Goal: Task Accomplishment & Management: Complete application form

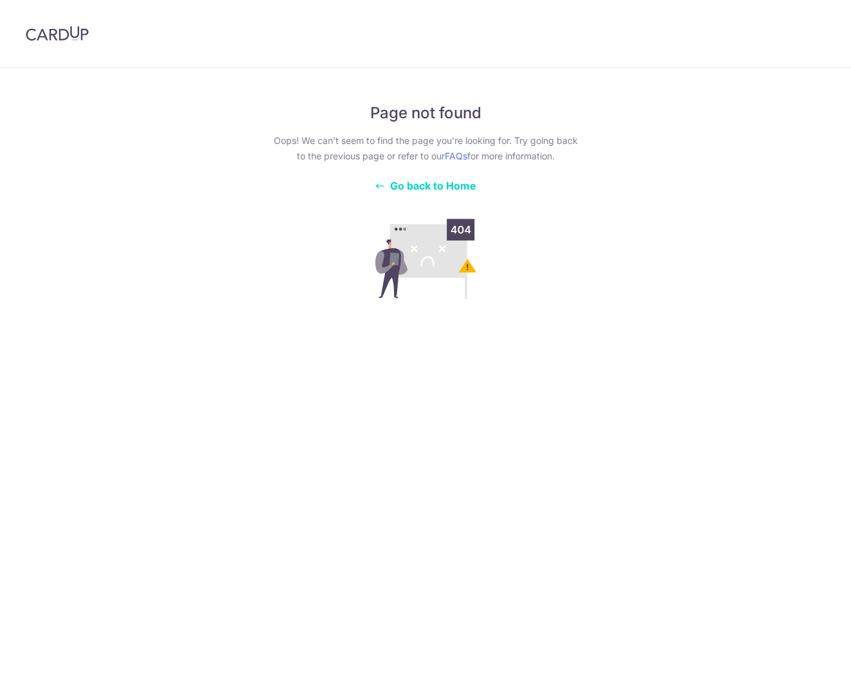
click at [418, 188] on span "Go back to Home" at bounding box center [433, 185] width 86 height 13
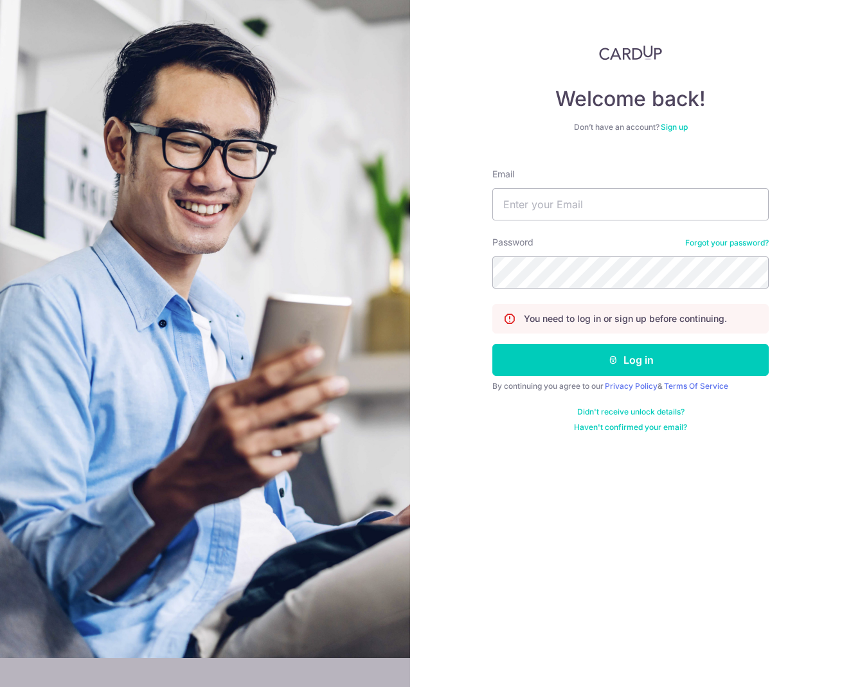
click at [418, 186] on div "Welcome back! Don’t have an account? Sign up Email Password Forgot your passwor…" at bounding box center [630, 343] width 441 height 687
